Goal: Navigation & Orientation: Find specific page/section

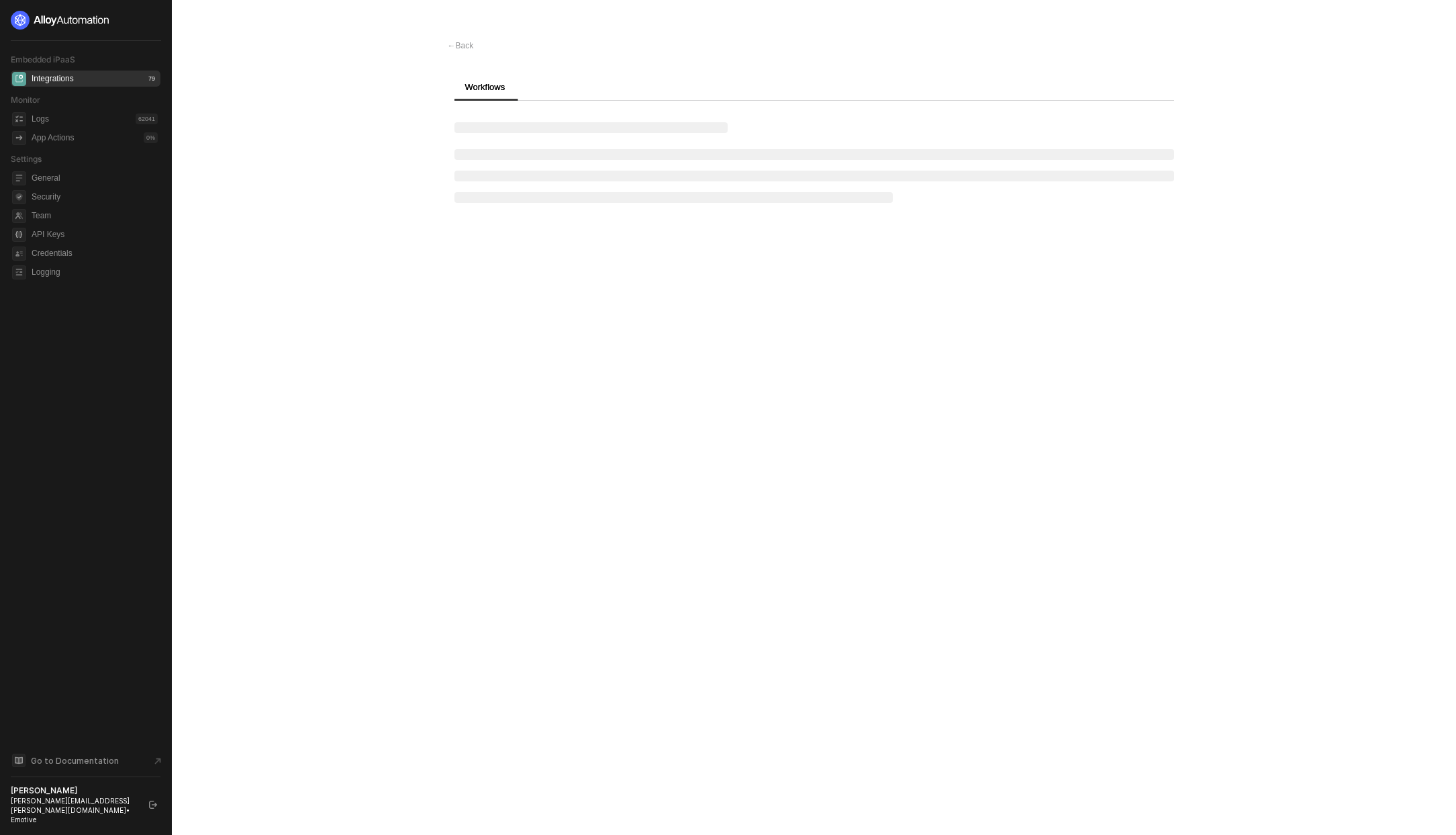
click at [84, 83] on div "Integrations 79" at bounding box center [94, 79] width 126 height 16
